Goal: Task Accomplishment & Management: Use online tool/utility

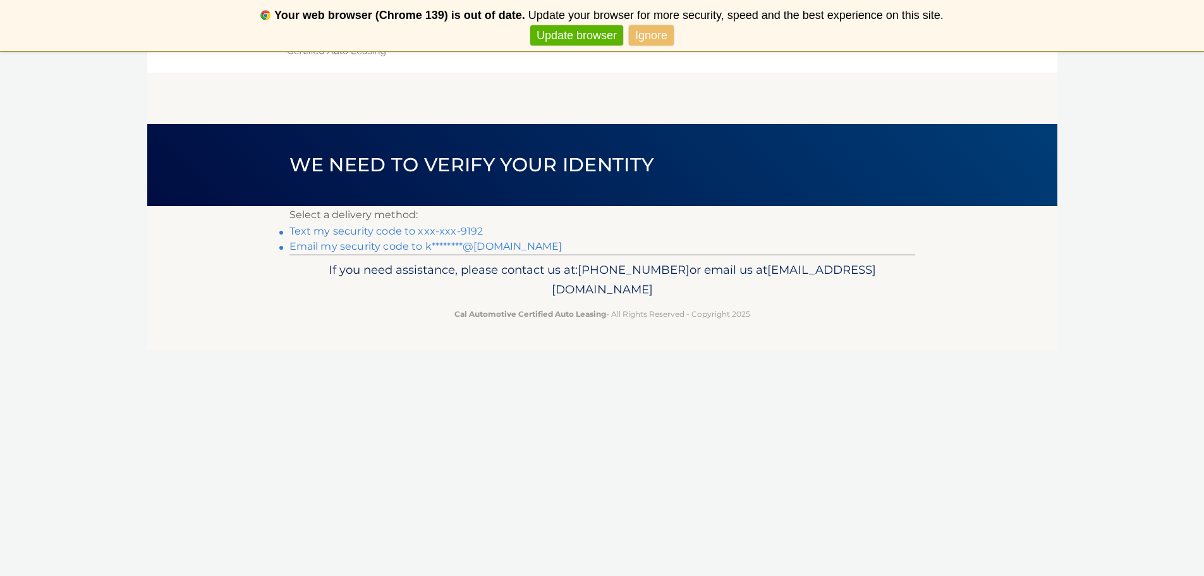
click at [312, 235] on link "Text my security code to xxx-xxx-9192" at bounding box center [387, 231] width 194 height 12
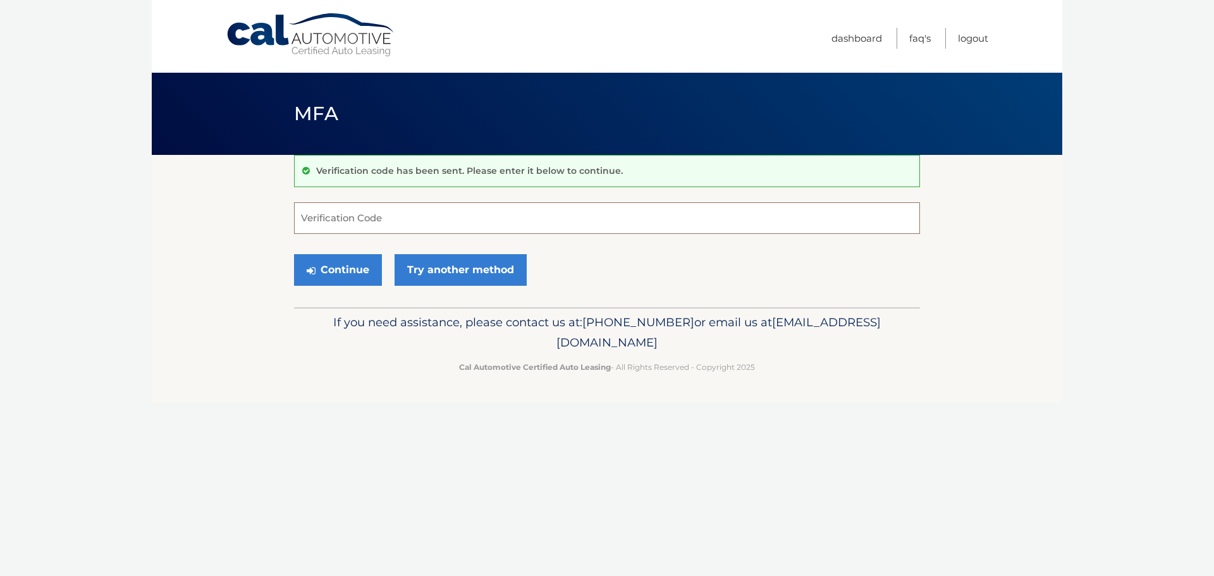
click at [350, 220] on input "Verification Code" at bounding box center [607, 218] width 626 height 32
type input "316877"
click at [329, 269] on button "Continue" at bounding box center [338, 270] width 88 height 32
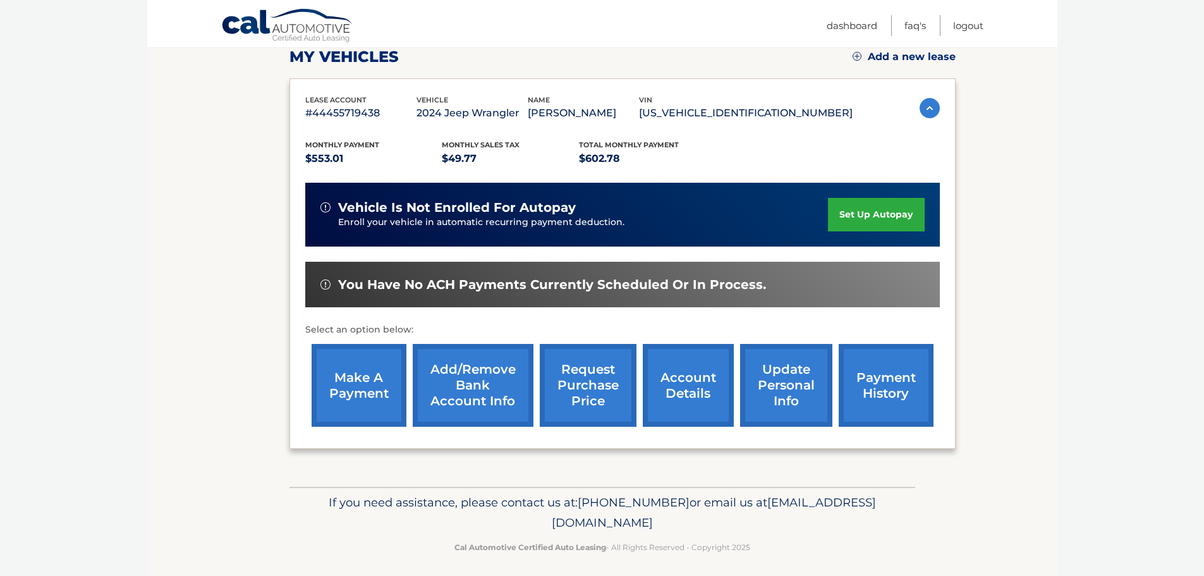
scroll to position [190, 0]
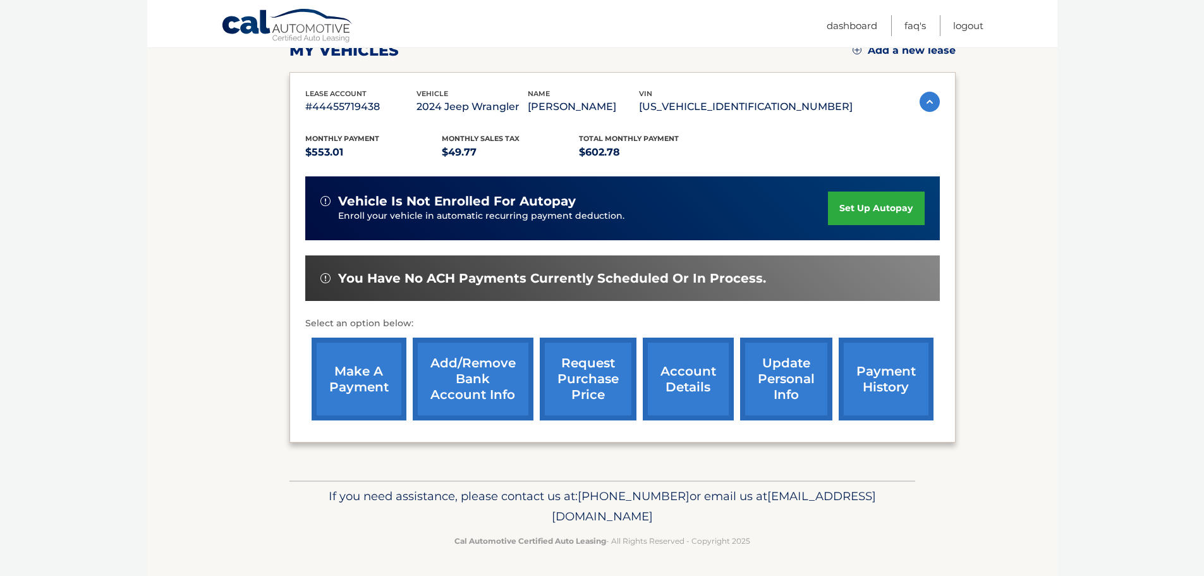
click at [365, 378] on link "make a payment" at bounding box center [359, 379] width 95 height 83
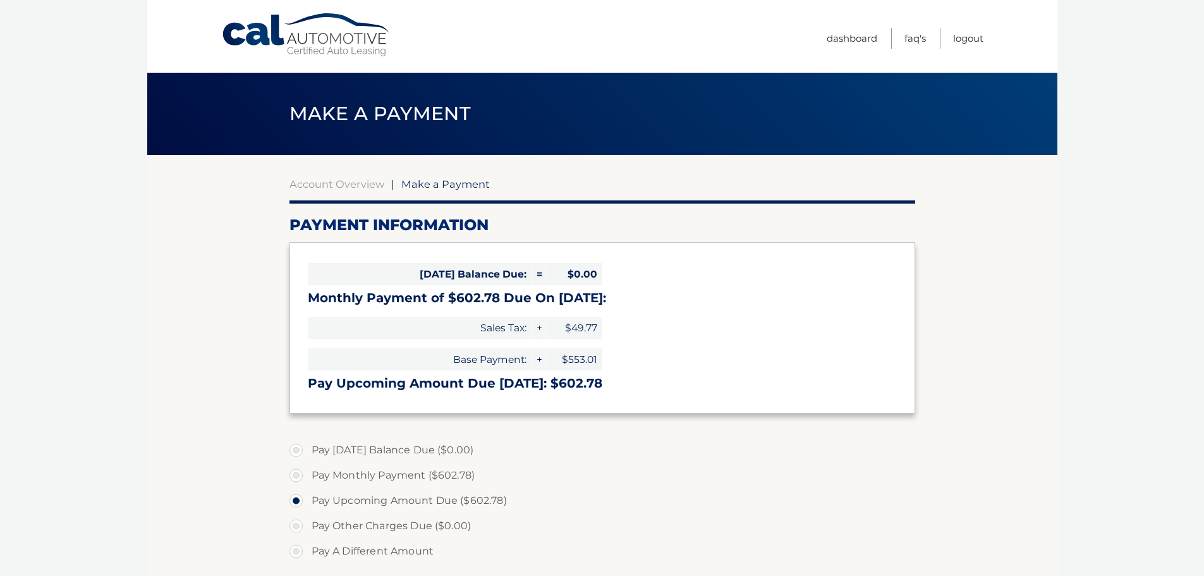
select select "OGEyZTdhNjktMmE2OS00NTE5LWE2MWQtOTA5ZDQyNWY2Yzk1"
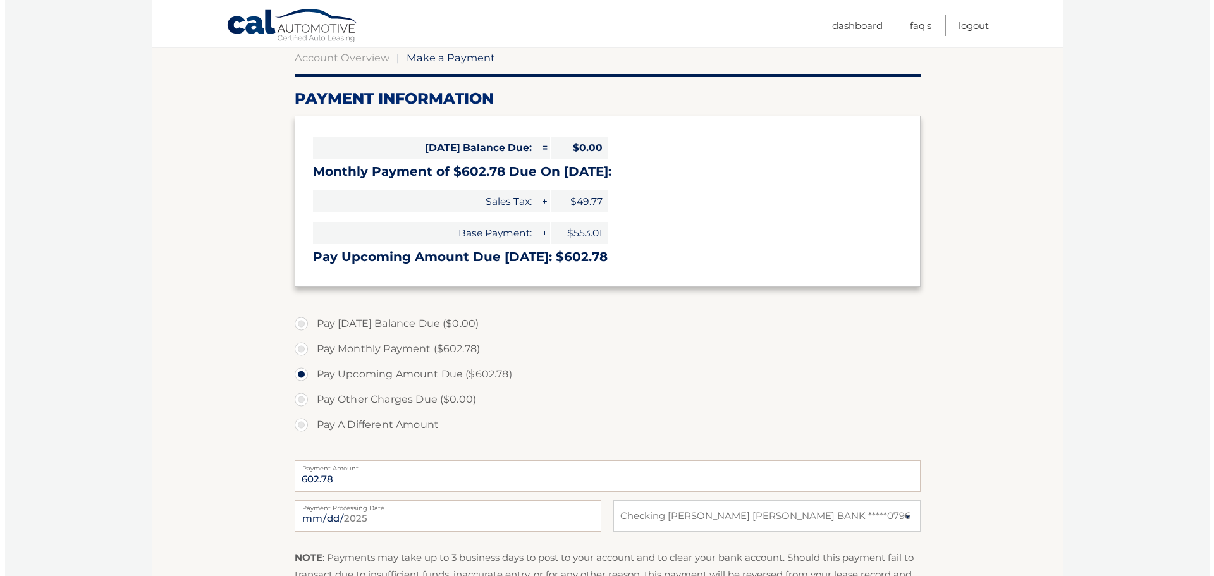
scroll to position [253, 0]
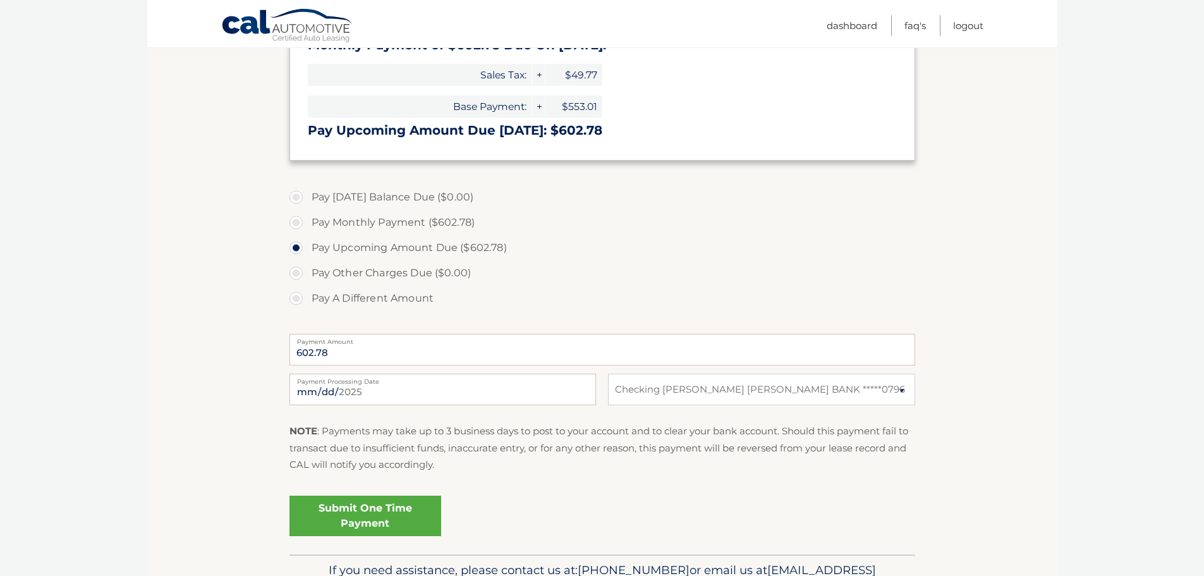
drag, startPoint x: 353, startPoint y: 526, endPoint x: 346, endPoint y: 528, distance: 6.6
click at [346, 528] on link "Submit One Time Payment" at bounding box center [366, 516] width 152 height 40
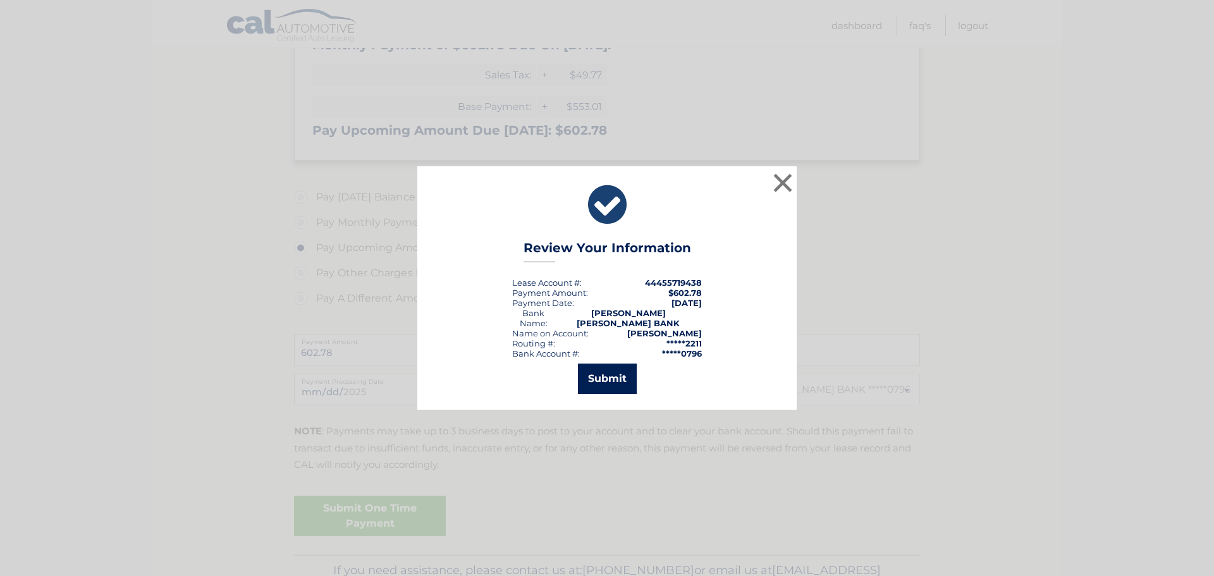
click at [601, 377] on button "Submit" at bounding box center [607, 379] width 59 height 30
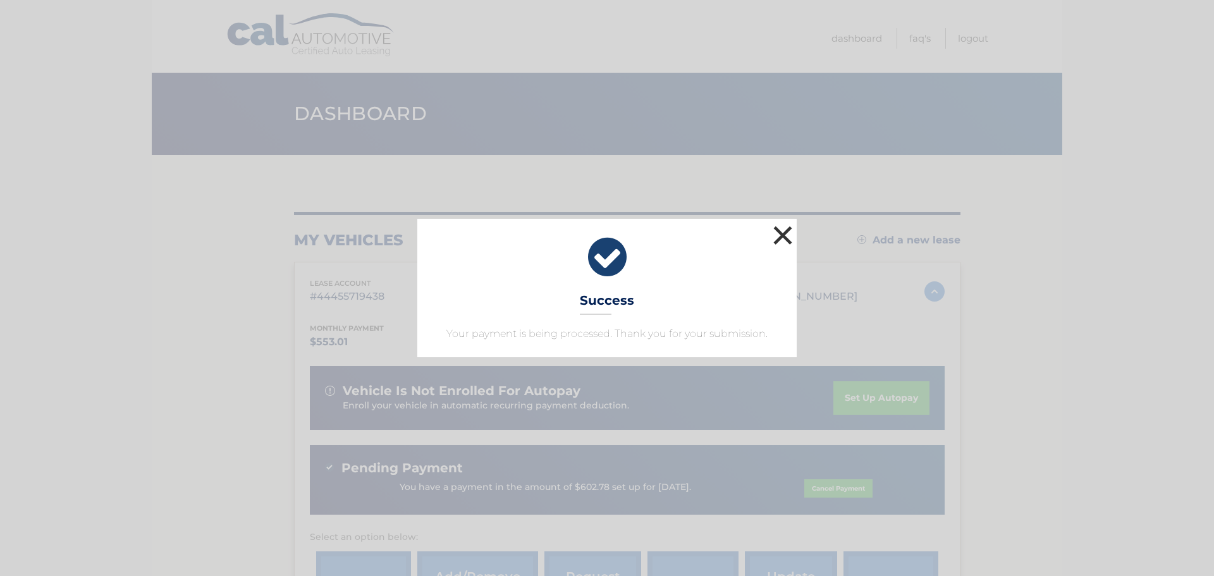
click at [776, 230] on button "×" at bounding box center [782, 235] width 25 height 25
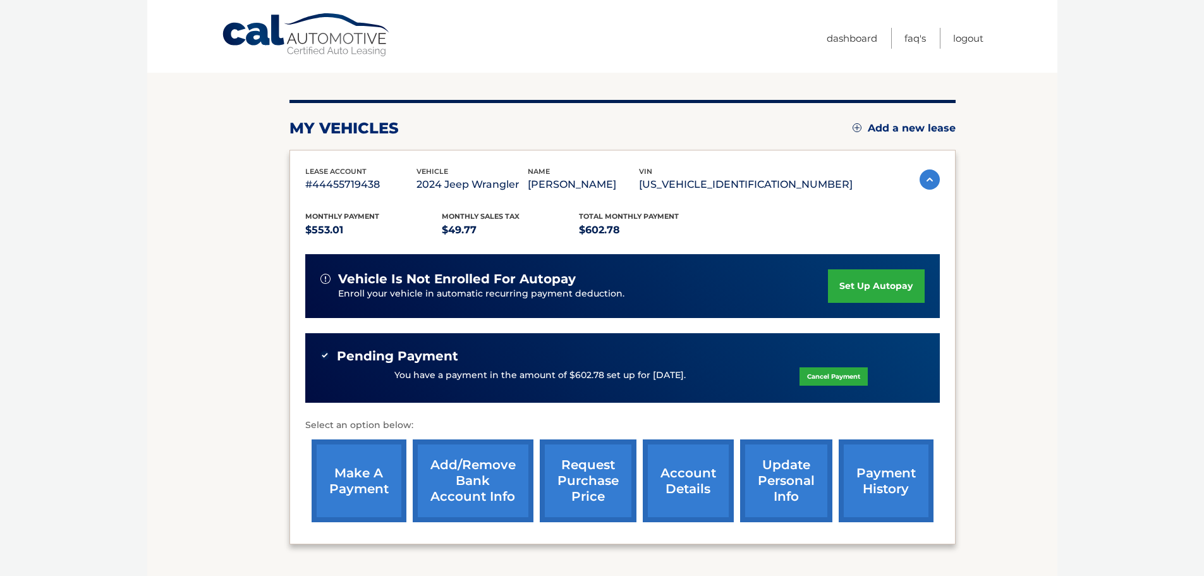
scroll to position [214, 0]
